Goal: Obtain resource: Download file/media

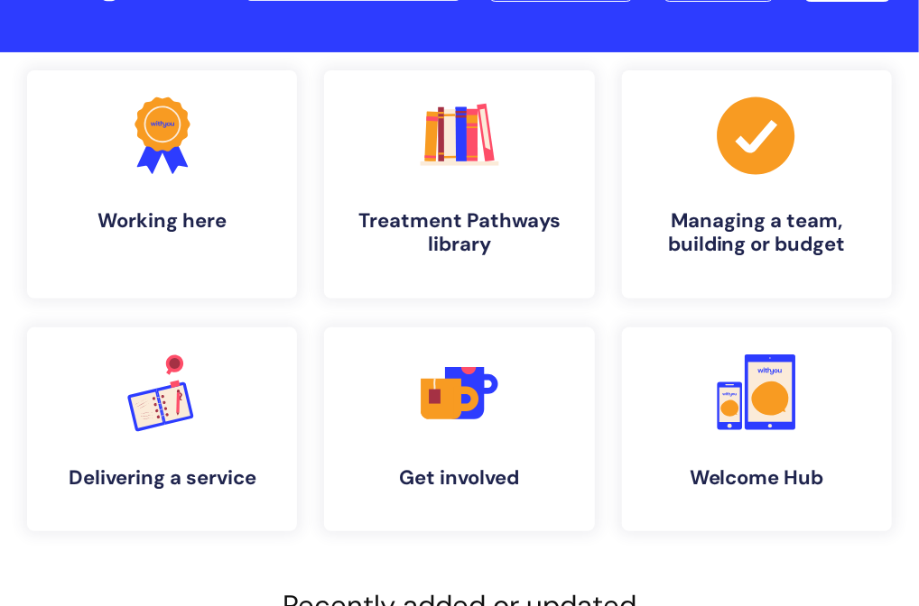
scroll to position [180, 0]
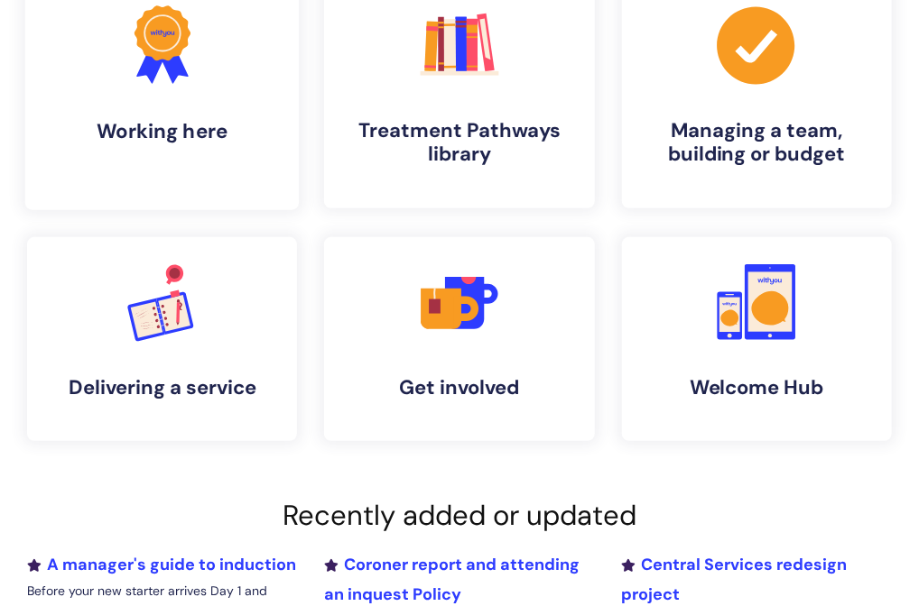
click at [300, 111] on link ".cls-1{fill:#f89b22;}.cls-1,.cls-2,.cls-3{stroke-width:0px;}.cls-2{fill:#2d3cff…" at bounding box center [162, 94] width 274 height 232
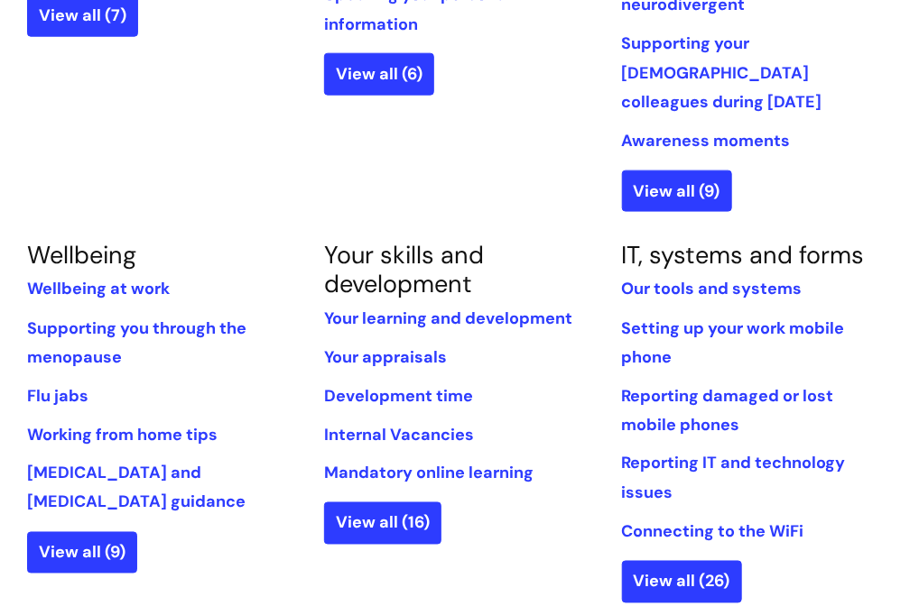
scroll to position [722, 0]
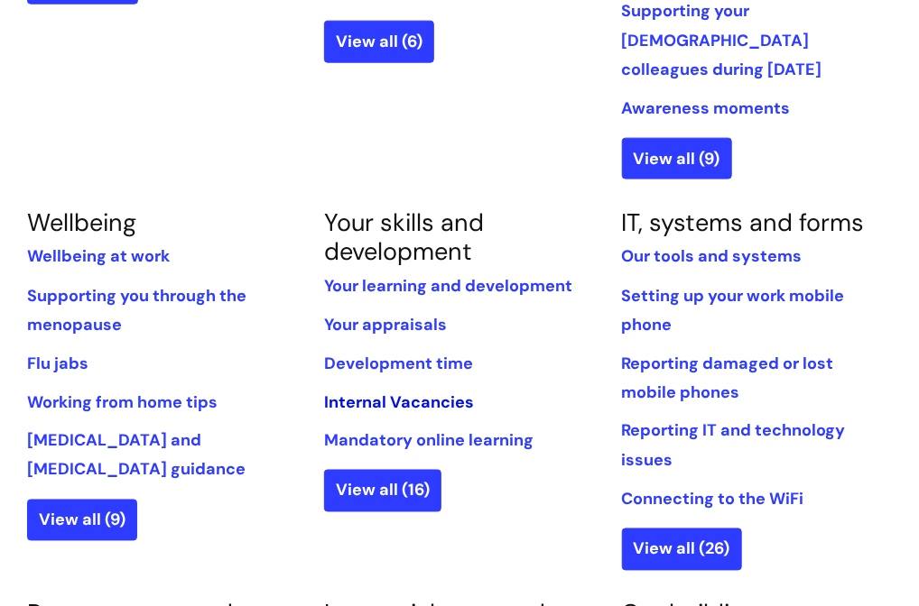
click at [437, 392] on link "Internal Vacancies" at bounding box center [399, 403] width 150 height 22
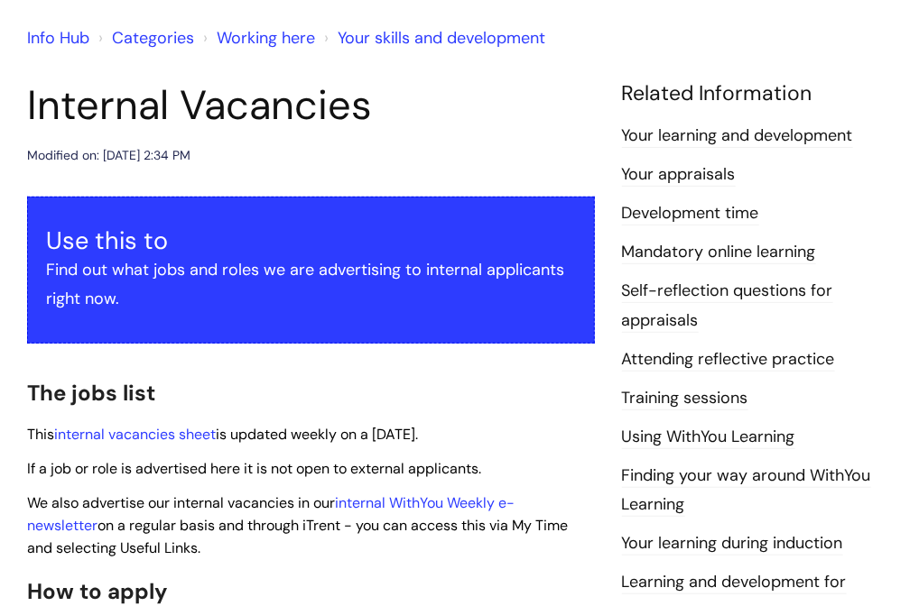
scroll to position [180, 0]
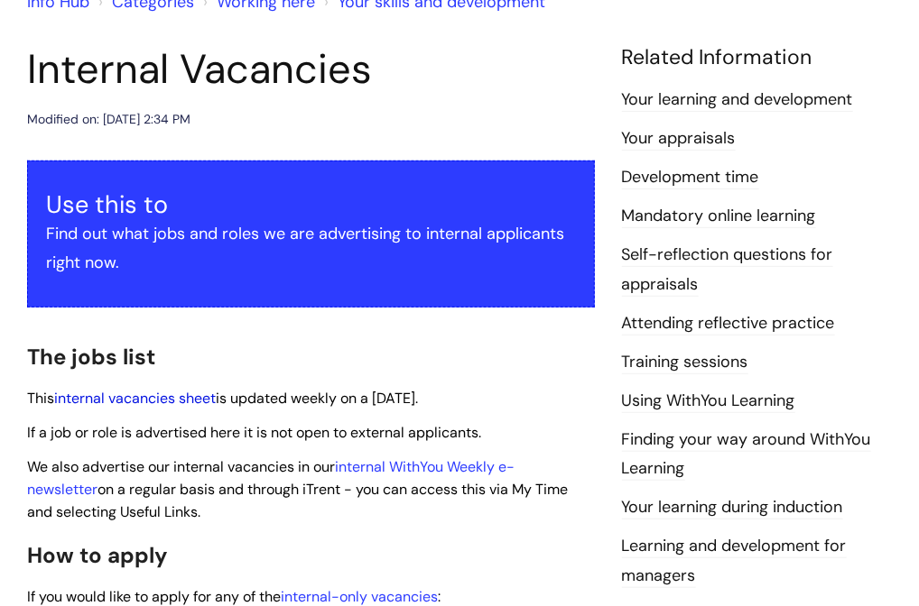
click at [106, 398] on link "internal vacancies sheet" at bounding box center [135, 398] width 162 height 19
